Goal: Find specific page/section: Find specific page/section

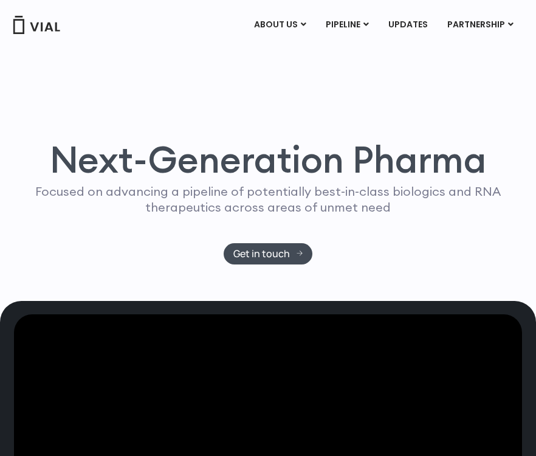
click at [291, 69] on link "CAREERS" at bounding box center [302, 73] width 106 height 19
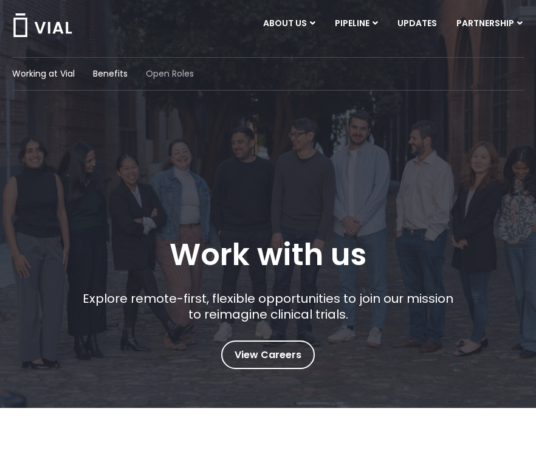
click at [174, 75] on span "Open Roles" at bounding box center [170, 73] width 48 height 13
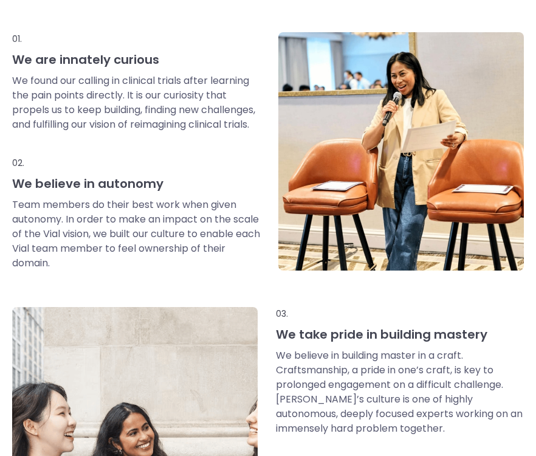
scroll to position [492, 0]
